Goal: Navigation & Orientation: Find specific page/section

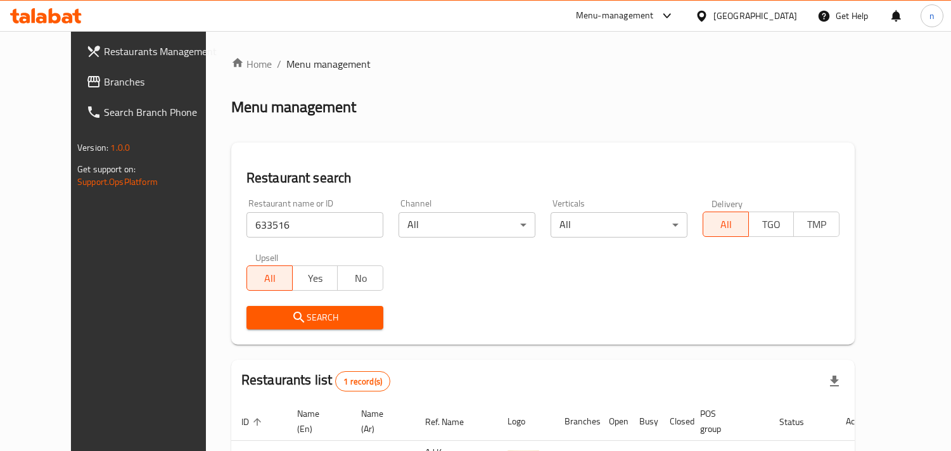
scroll to position [77, 0]
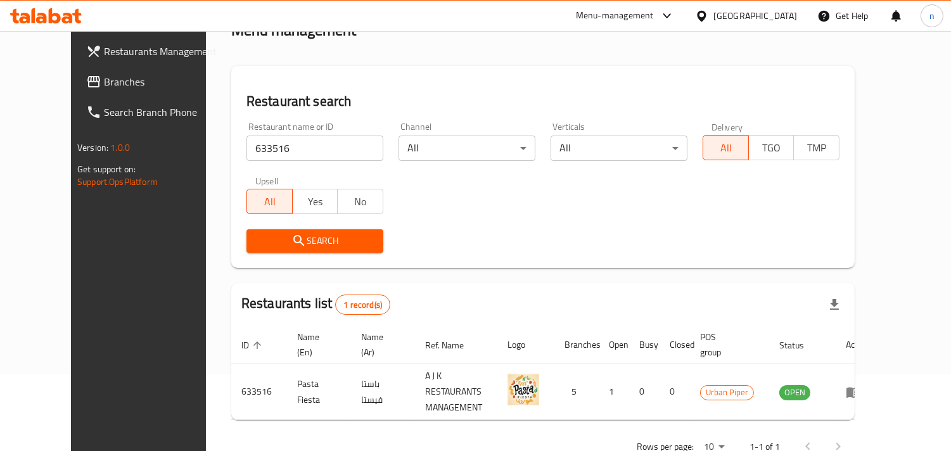
click at [690, 89] on div "Restaurant search Restaurant name or ID 633516 Restaurant name or ID Channel Al…" at bounding box center [543, 167] width 624 height 202
click at [570, 193] on div "Restaurant name or ID 633516 Restaurant name or ID Channel All ​ Verticals All …" at bounding box center [543, 188] width 608 height 146
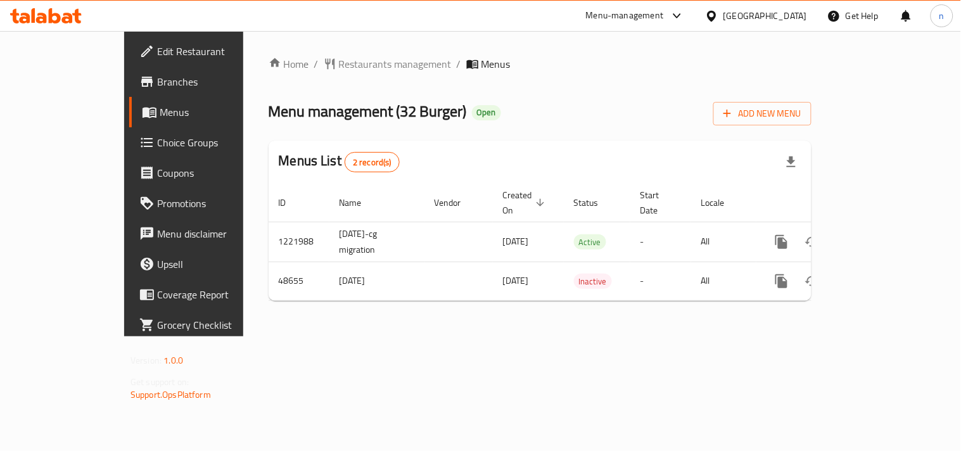
click at [685, 17] on icon at bounding box center [677, 15] width 15 height 15
click at [593, 141] on div "Restaurant-Management" at bounding box center [612, 140] width 99 height 14
drag, startPoint x: 0, startPoint y: 0, endPoint x: 731, endPoint y: 11, distance: 731.4
click at [685, 11] on icon at bounding box center [677, 15] width 15 height 15
click at [629, 137] on div "Restaurant-Management" at bounding box center [612, 140] width 99 height 14
